Goal: Information Seeking & Learning: Understand process/instructions

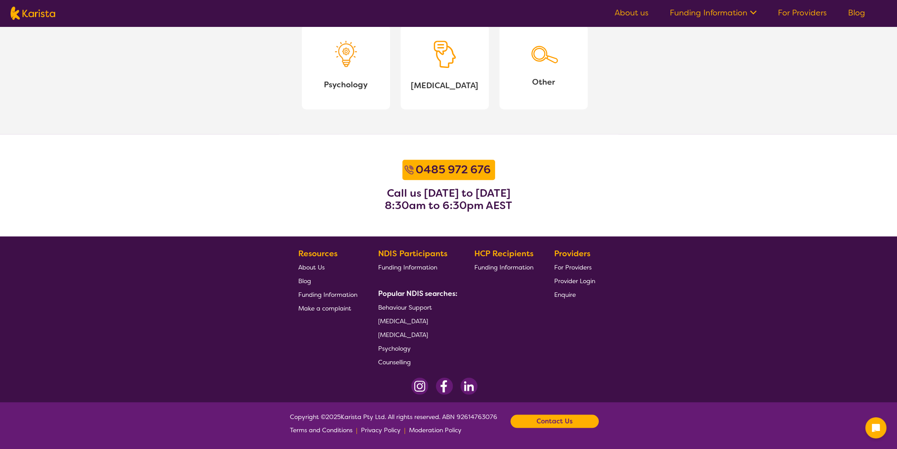
scroll to position [1032, 0]
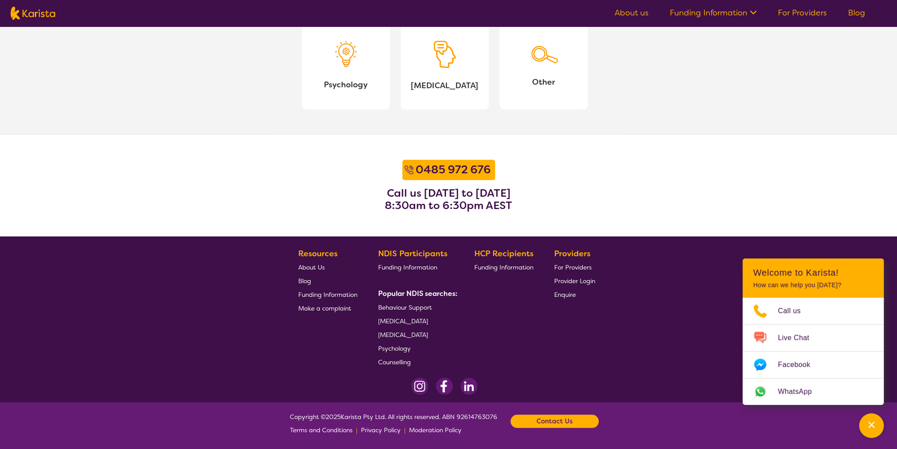
click at [570, 279] on span "Provider Login" at bounding box center [574, 281] width 41 height 8
click at [567, 266] on span "For Providers" at bounding box center [573, 268] width 38 height 8
click at [331, 429] on span "Terms and Conditions" at bounding box center [321, 430] width 63 height 8
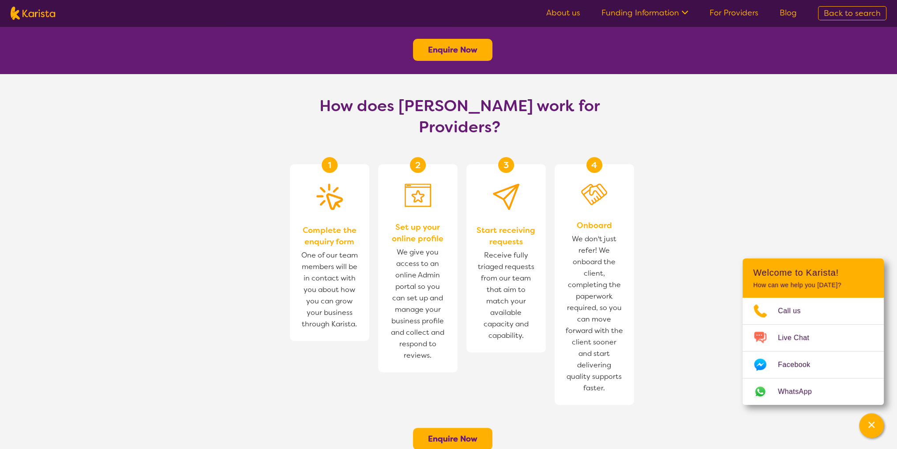
scroll to position [486, 0]
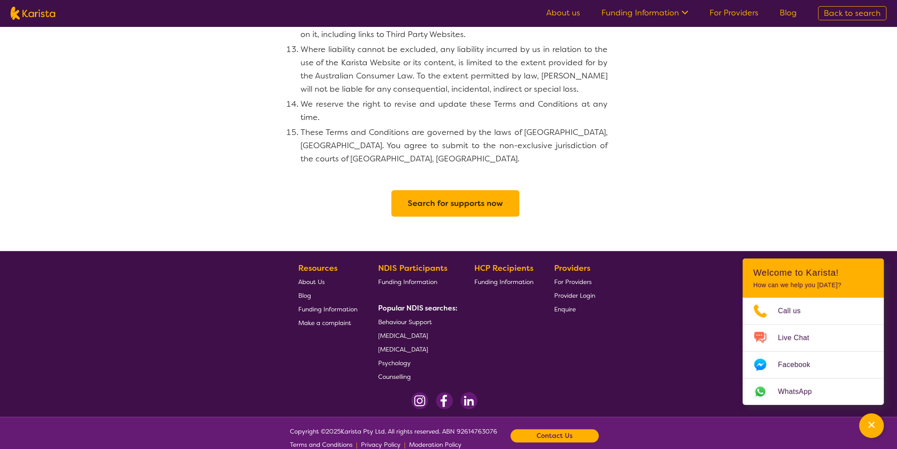
scroll to position [939, 0]
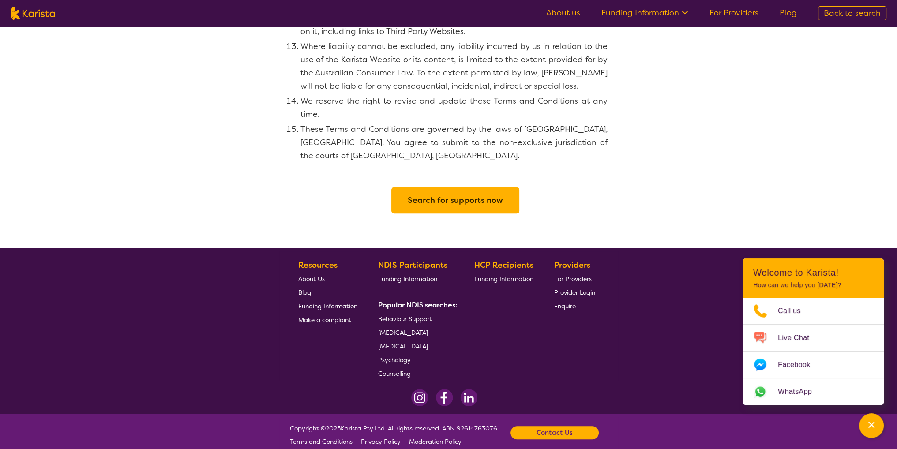
click at [440, 438] on span "Moderation Policy" at bounding box center [435, 442] width 53 height 8
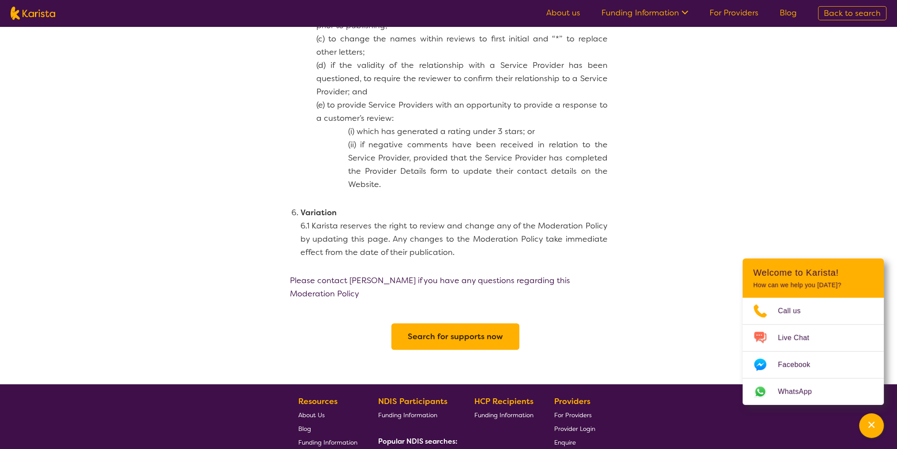
scroll to position [749, 0]
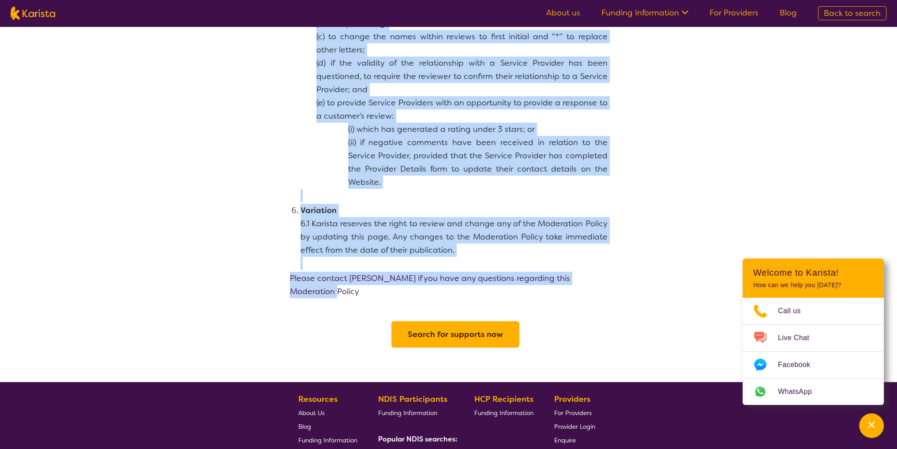
drag, startPoint x: 361, startPoint y: 55, endPoint x: 612, endPoint y: 267, distance: 327.9
copy section "Loremip Dolorsitam Consec Adipiscingel: 0.5 Sedd Eiusmodtem Incidi utla etd mag…"
